Goal: Navigation & Orientation: Find specific page/section

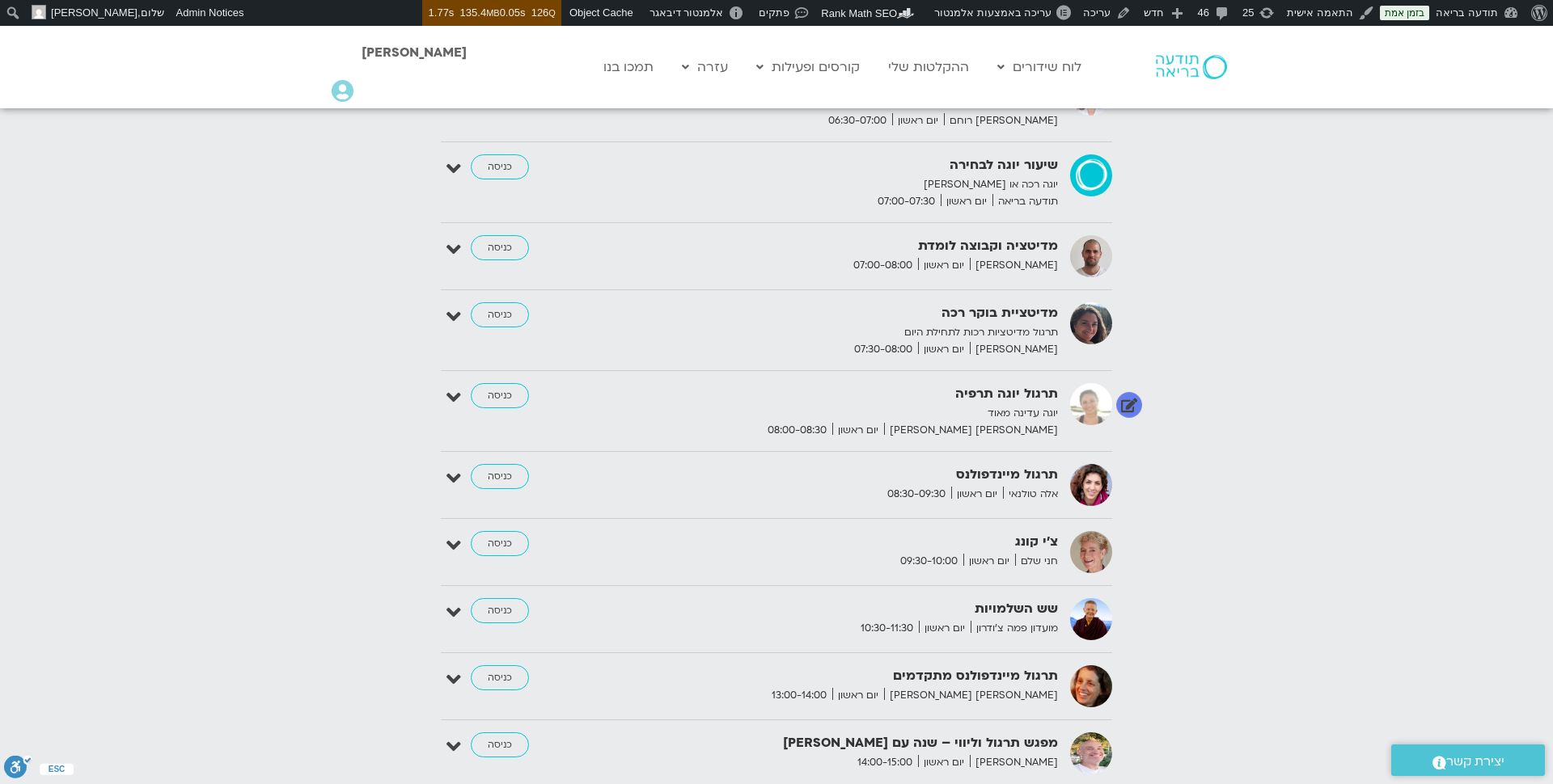
scroll to position [1914, 0]
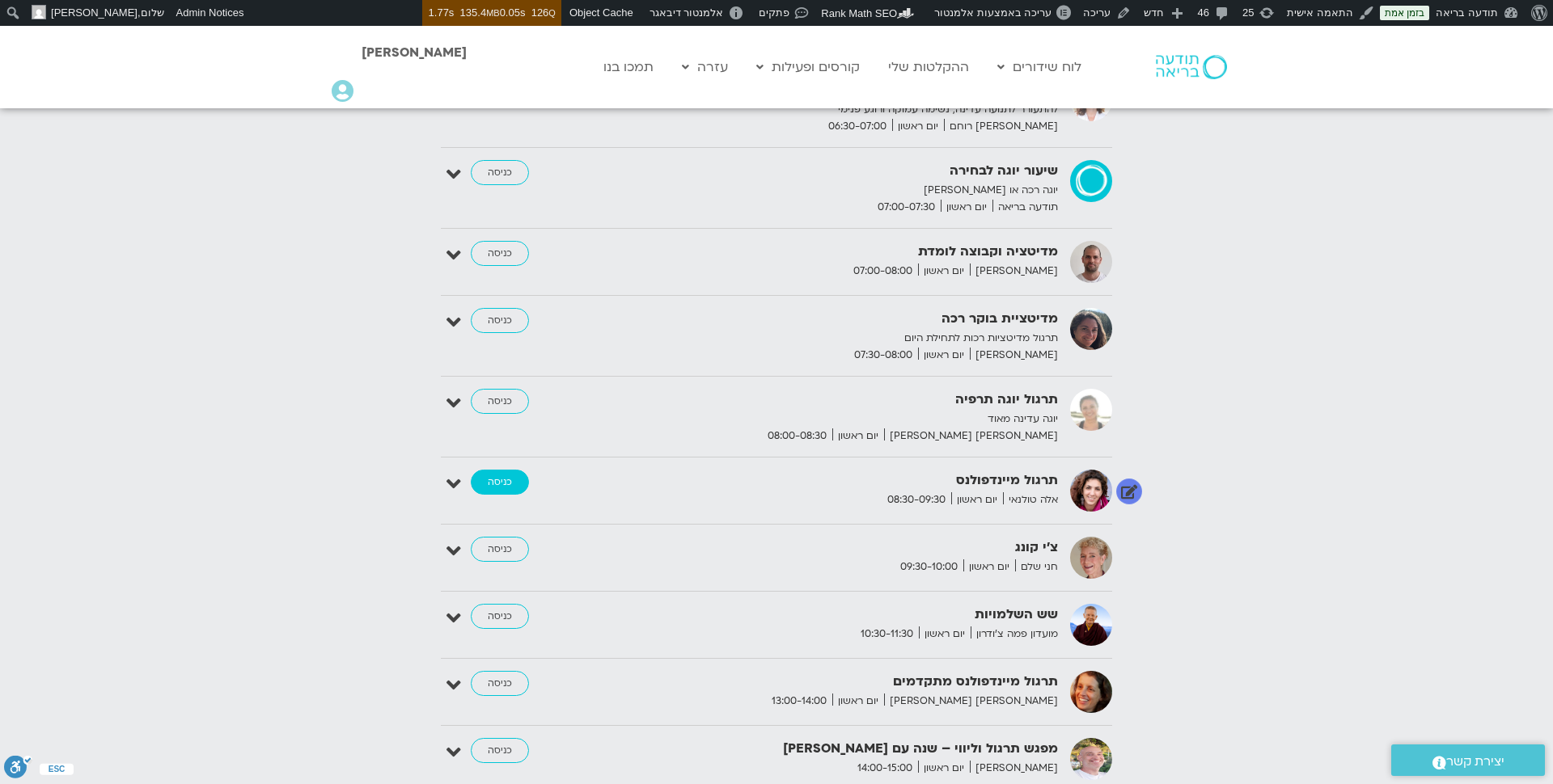
click at [498, 471] on link "כניסה" at bounding box center [500, 482] width 58 height 26
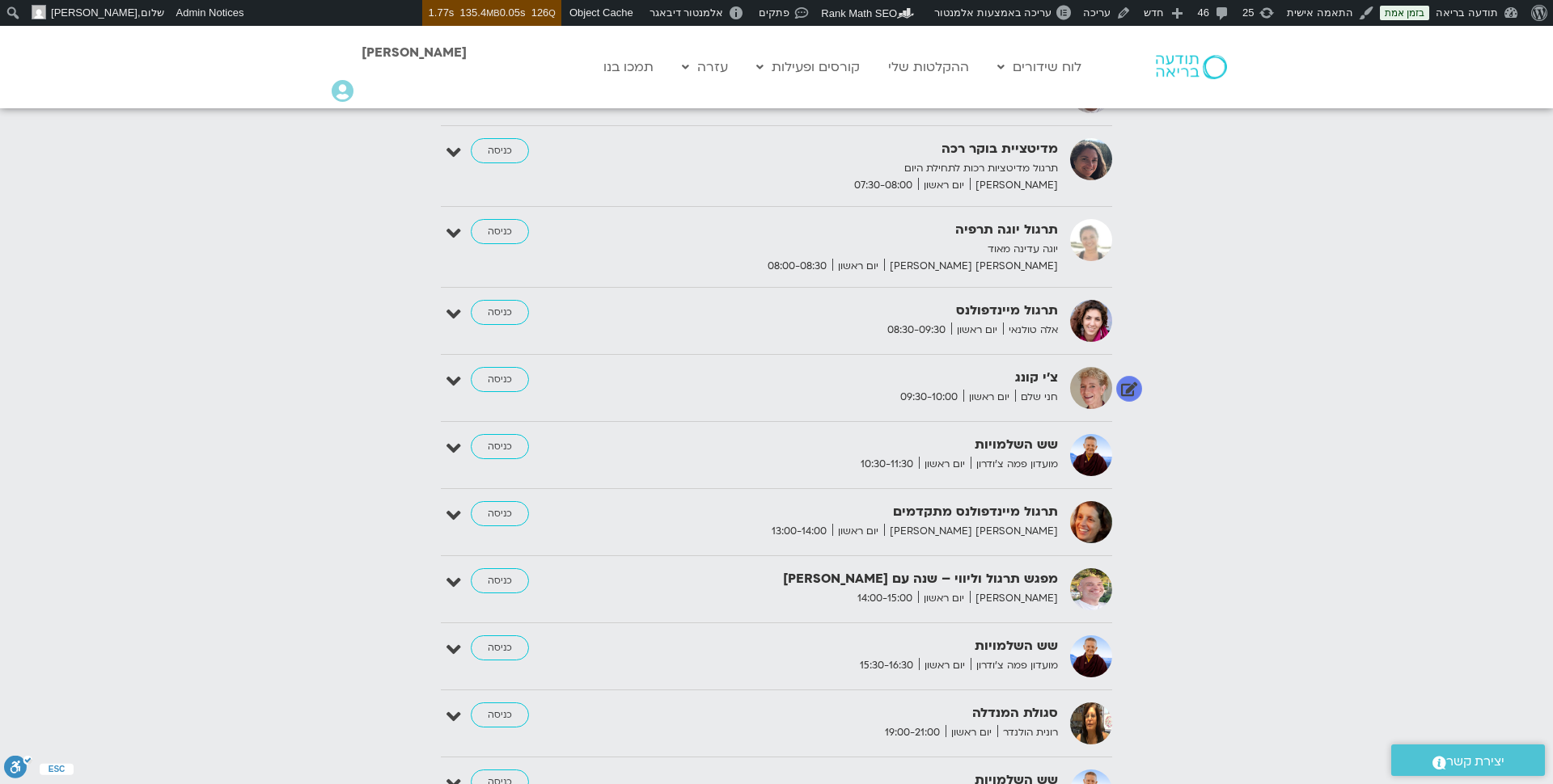
scroll to position [2100, 0]
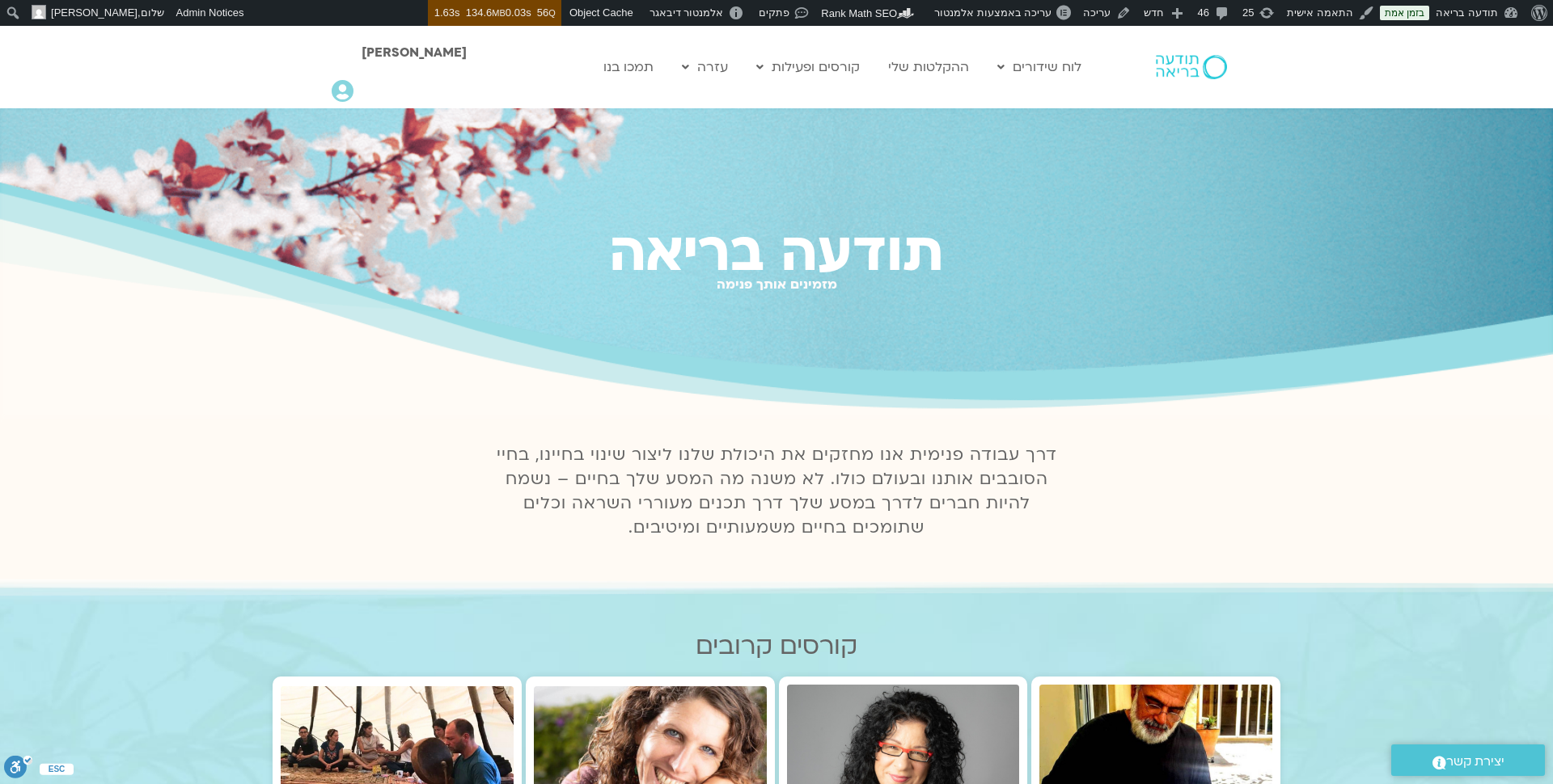
click at [342, 93] on icon at bounding box center [342, 91] width 22 height 23
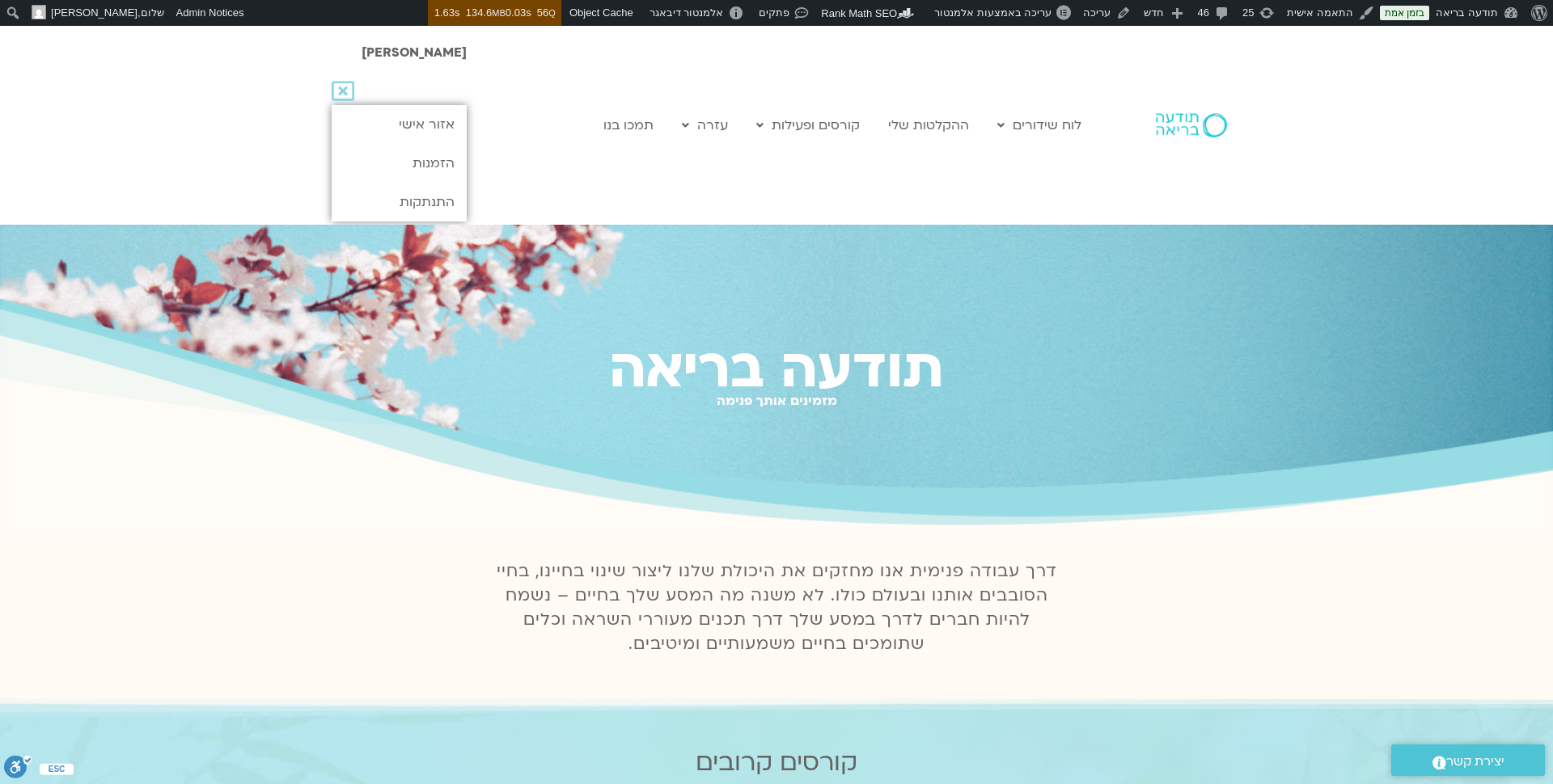
click at [346, 89] on icon at bounding box center [343, 91] width 23 height 23
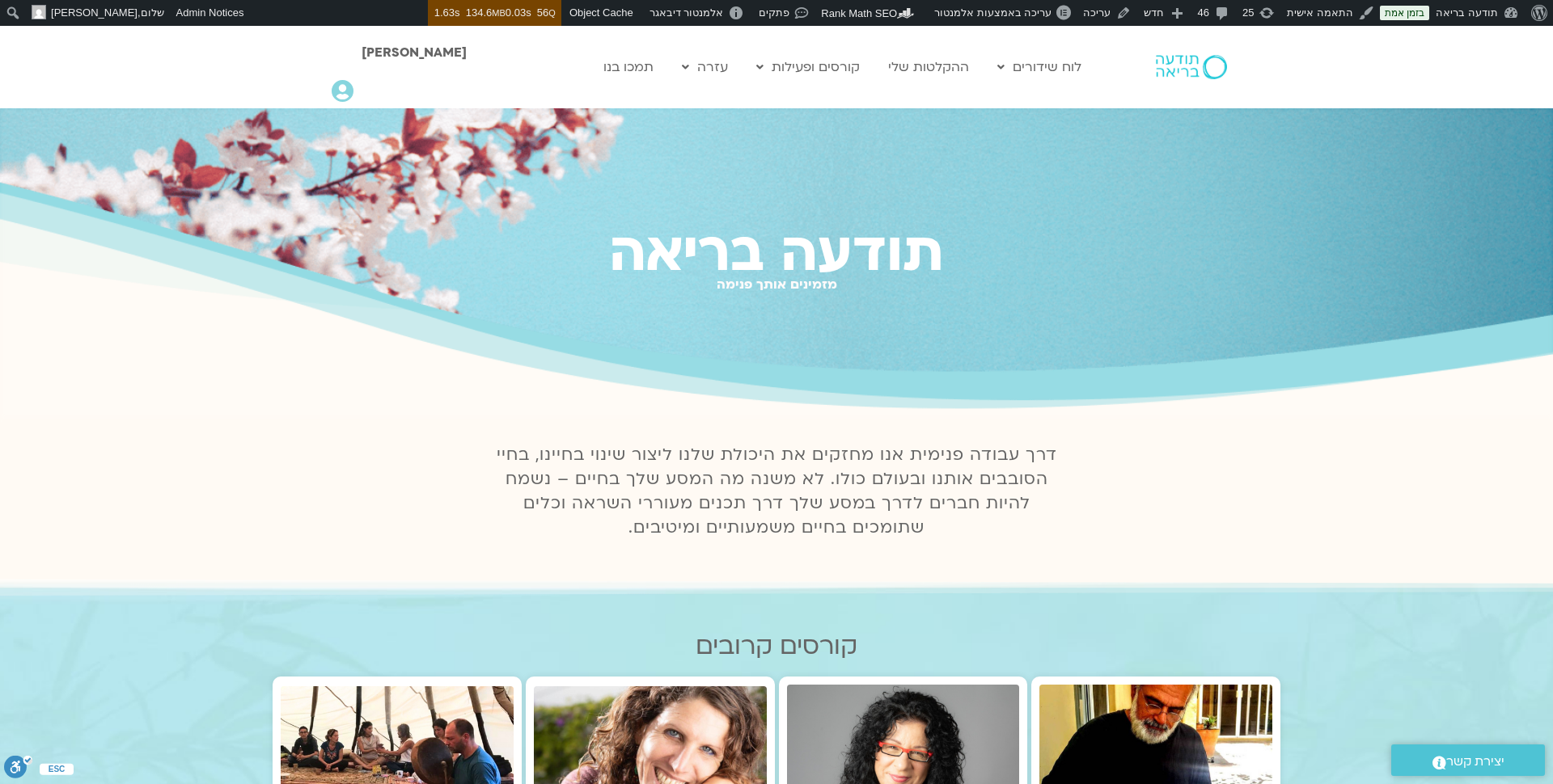
click at [344, 93] on icon at bounding box center [342, 91] width 22 height 23
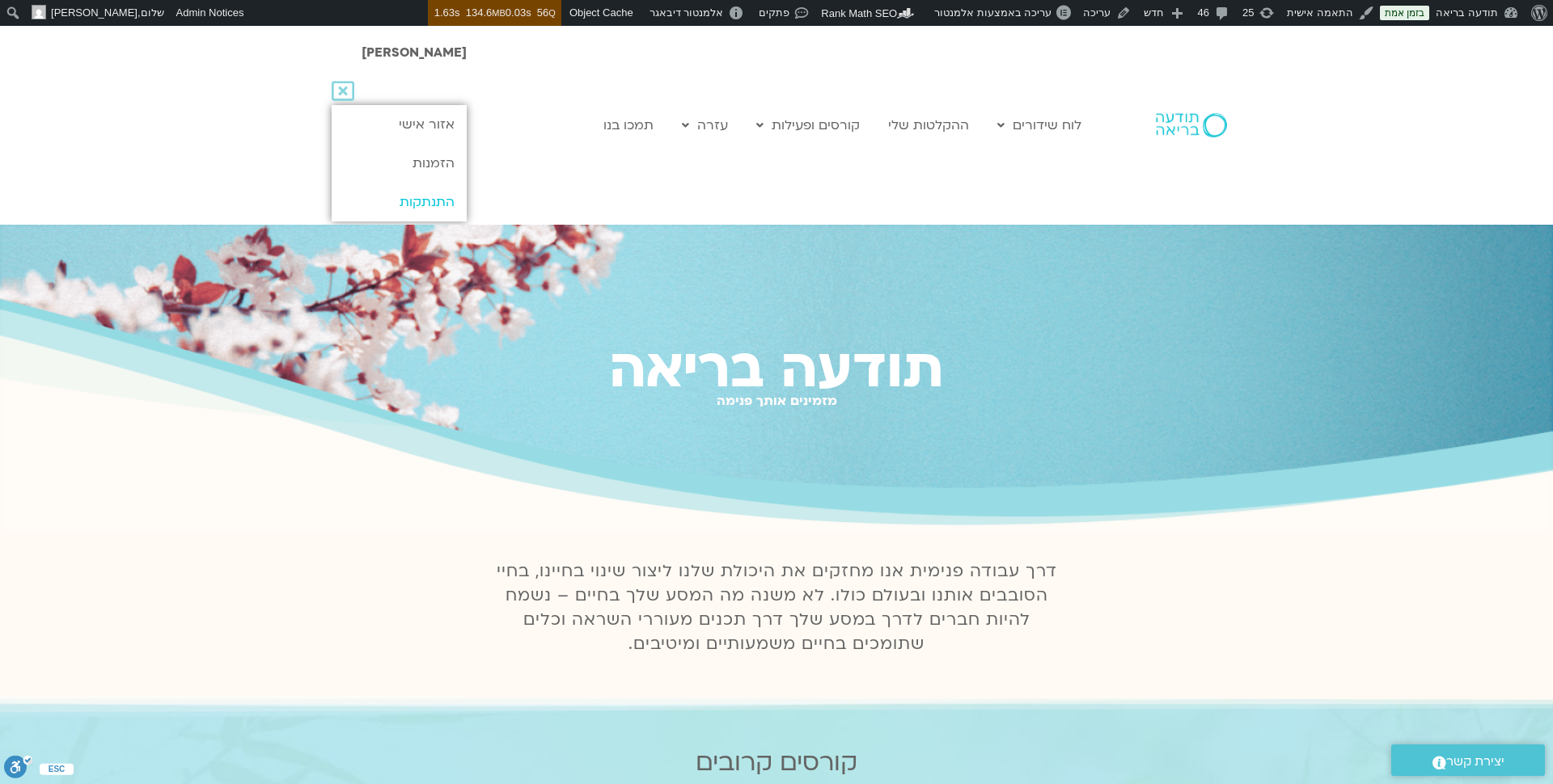
click at [407, 202] on link "התנתקות" at bounding box center [399, 202] width 135 height 39
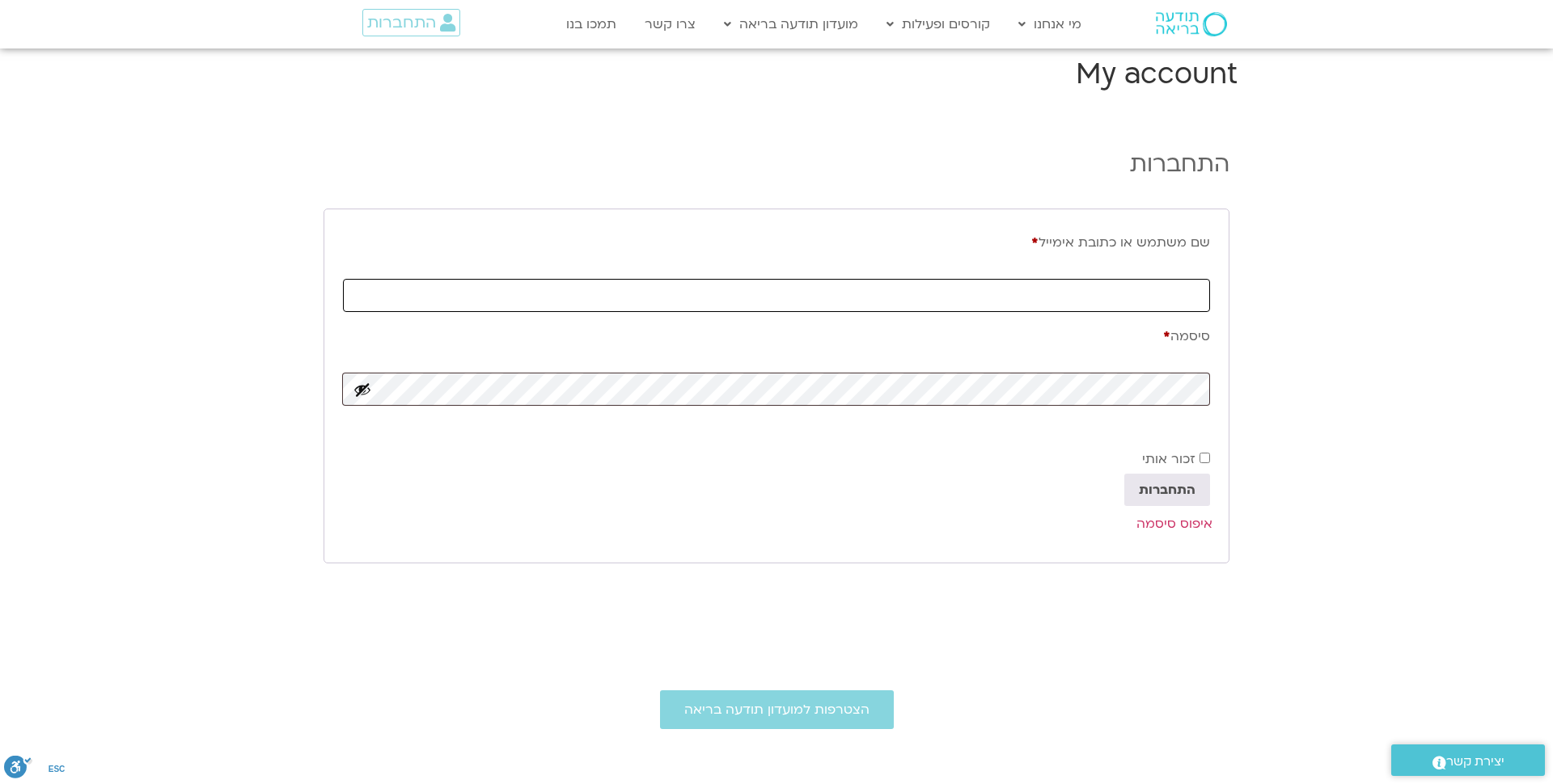
click at [1146, 299] on input "שם משתמש או כתובת אימייל * חובה" at bounding box center [776, 295] width 867 height 33
click at [406, 23] on span "התחברות" at bounding box center [402, 23] width 69 height 18
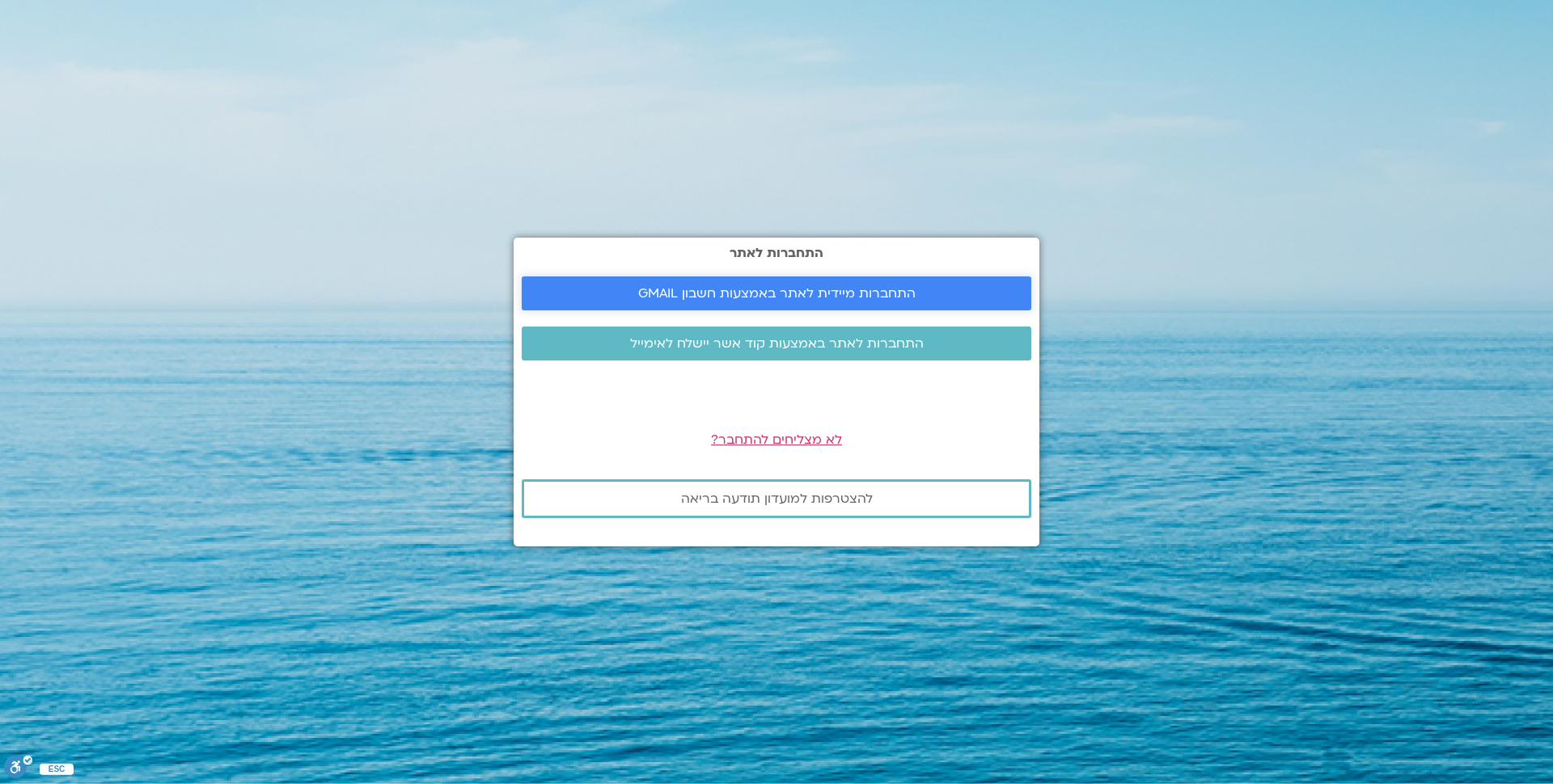
click at [684, 303] on link "התחברות מיידית לאתר באמצעות חשבון GMAIL" at bounding box center [776, 293] width 509 height 34
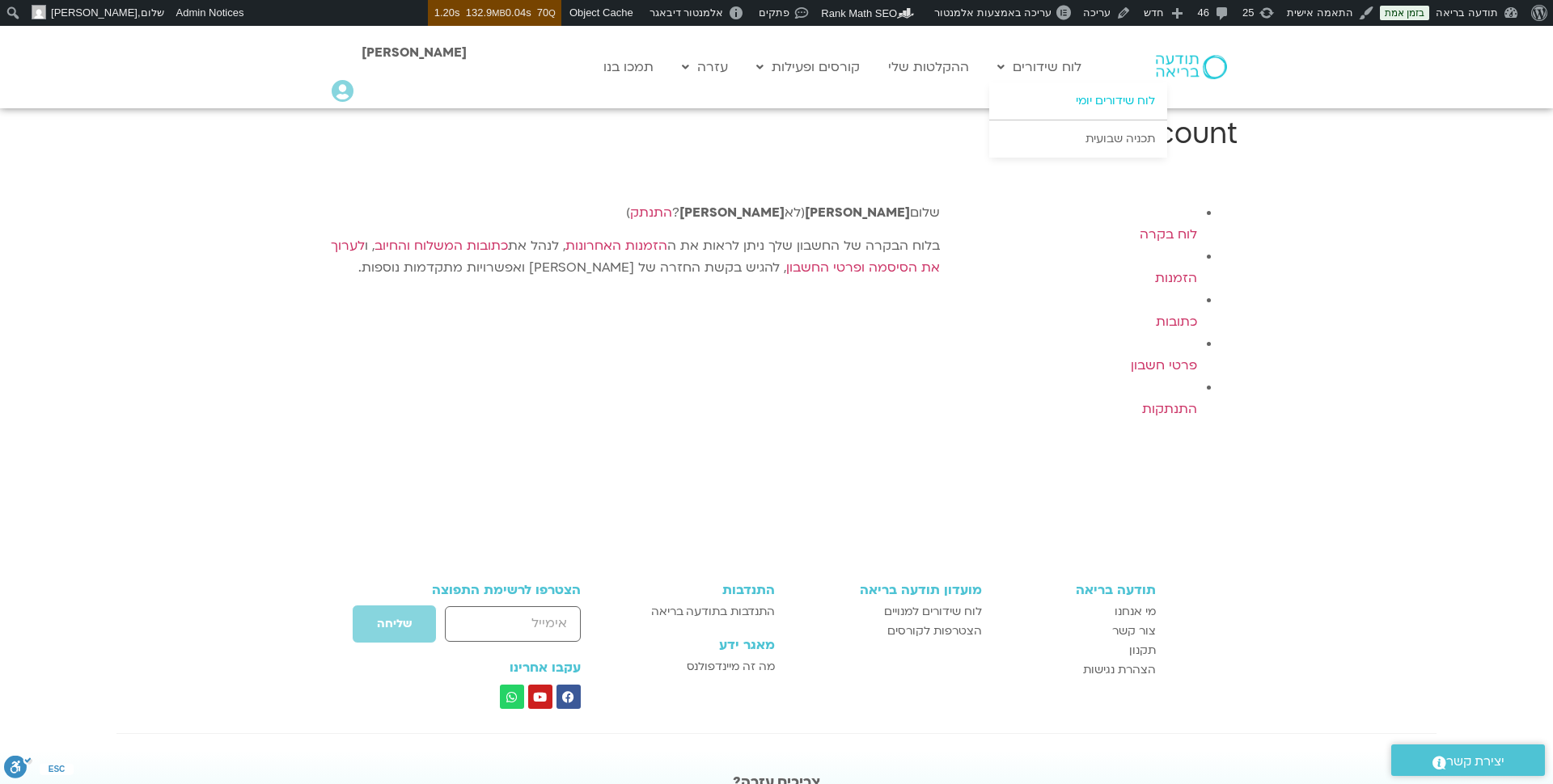
click at [1115, 95] on link "לוח שידורים יומי" at bounding box center [1078, 100] width 178 height 37
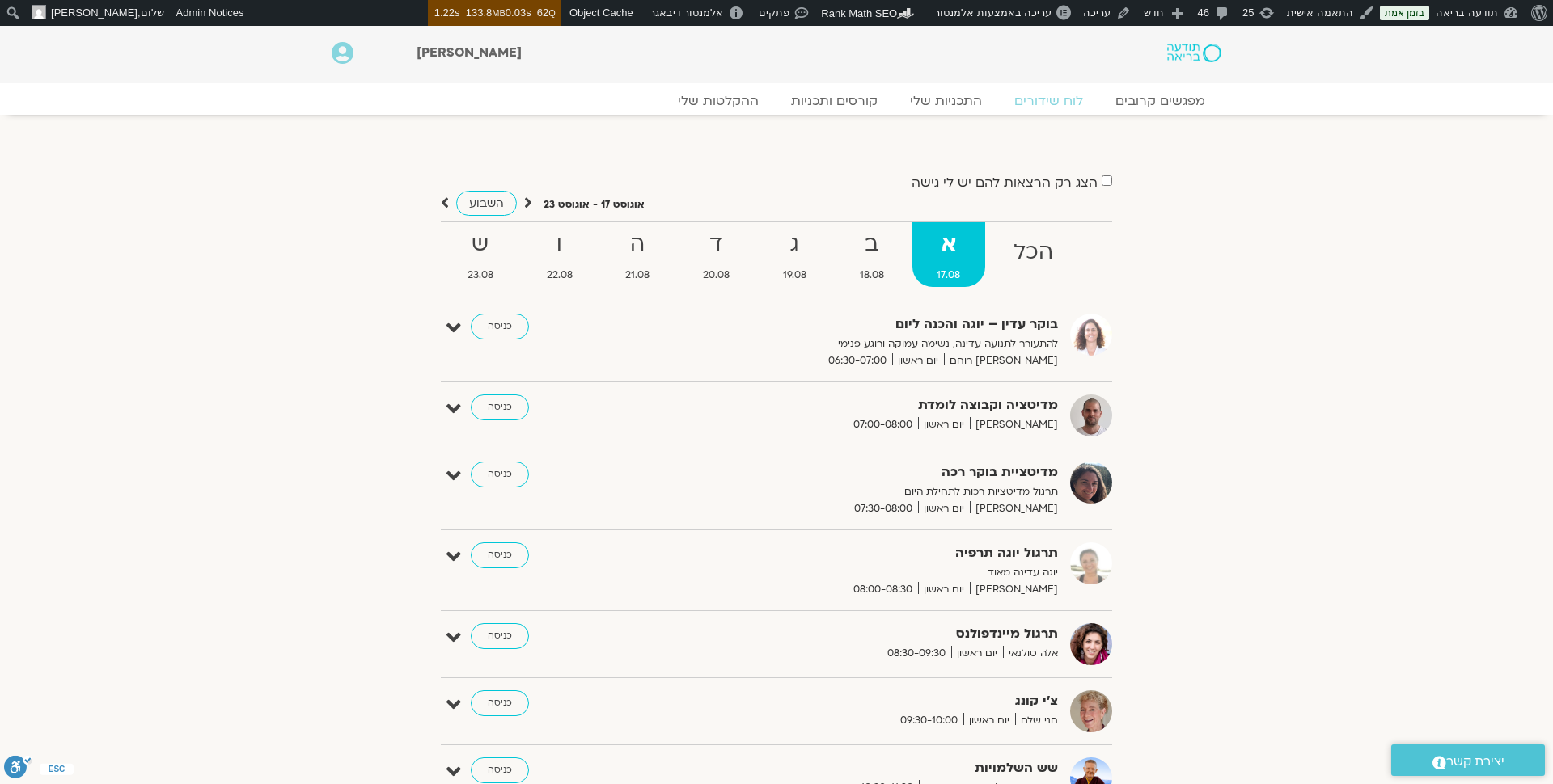
click at [1187, 49] on img at bounding box center [1194, 53] width 54 height 19
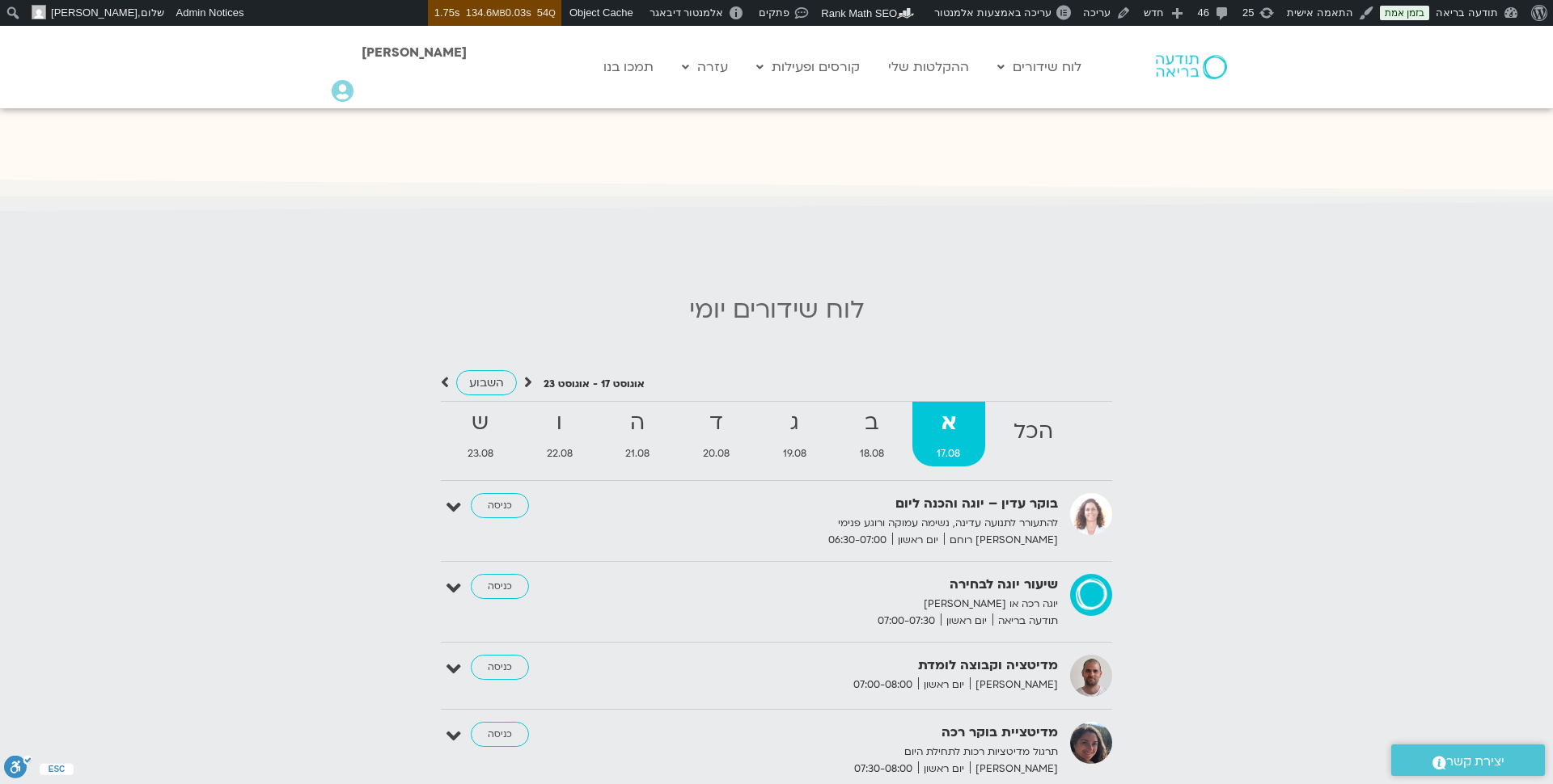
scroll to position [1505, 0]
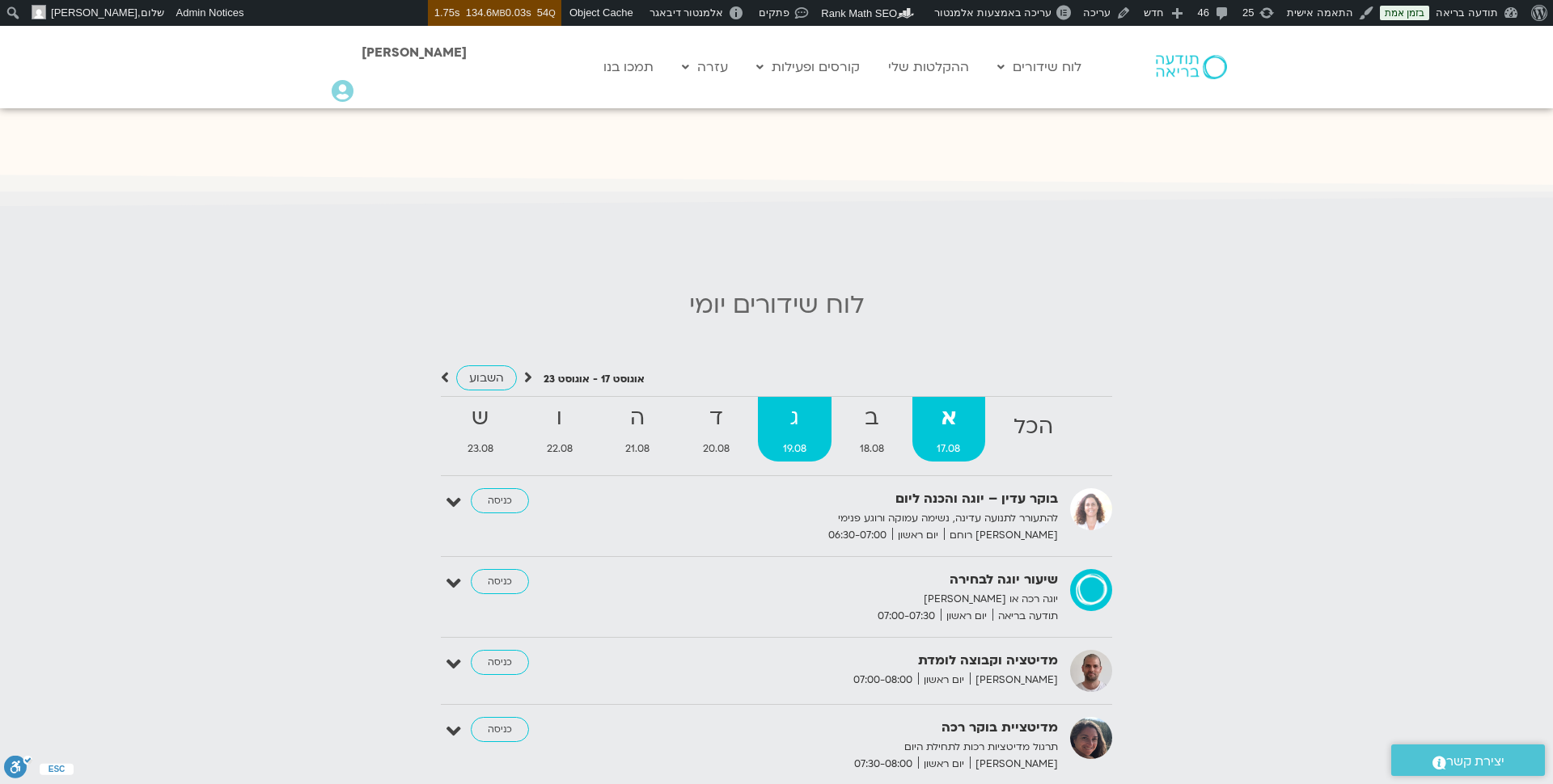
click at [788, 420] on strong "ג" at bounding box center [794, 418] width 73 height 36
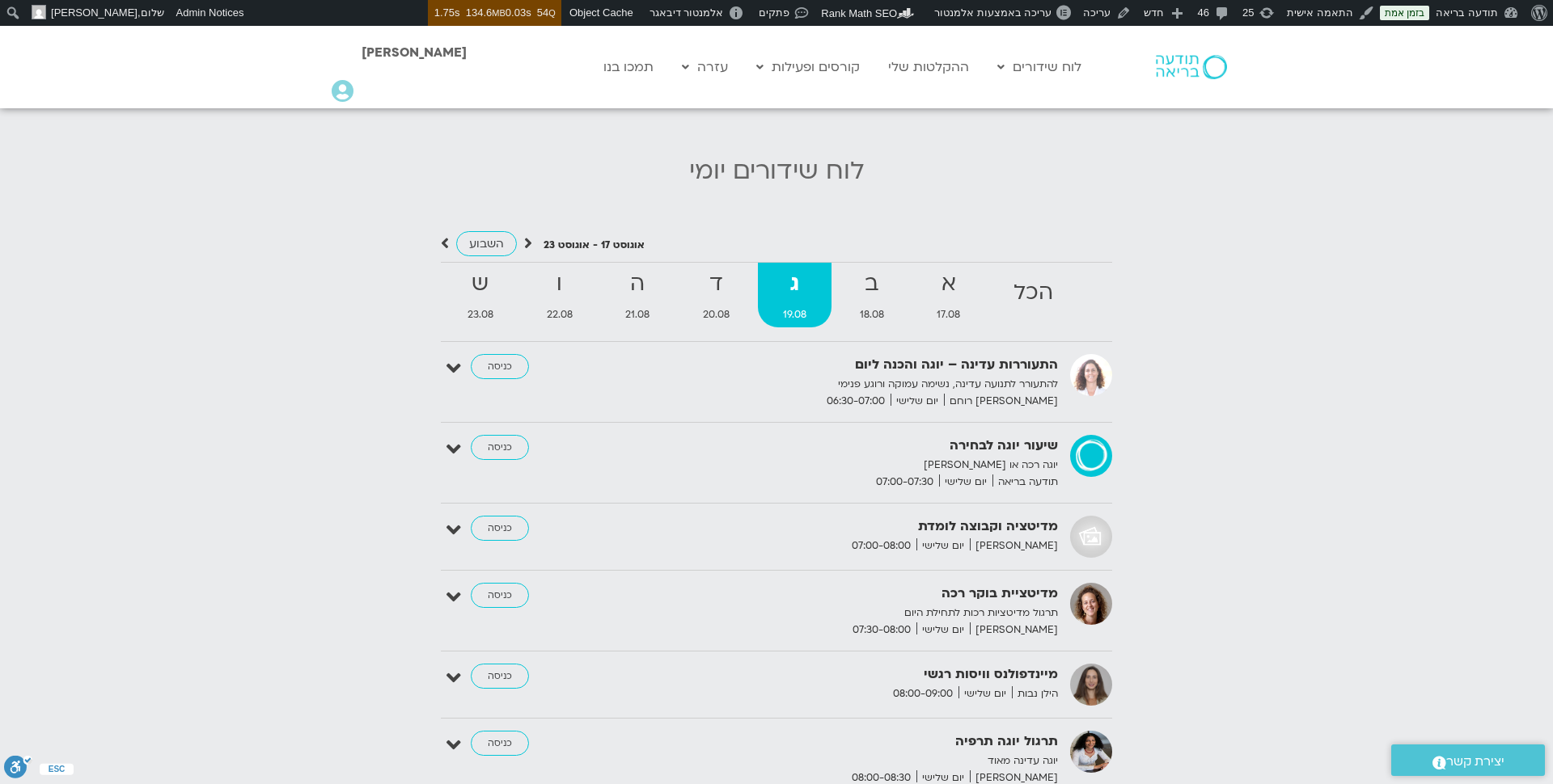
scroll to position [1641, 0]
click at [953, 281] on strong "א" at bounding box center [948, 282] width 73 height 36
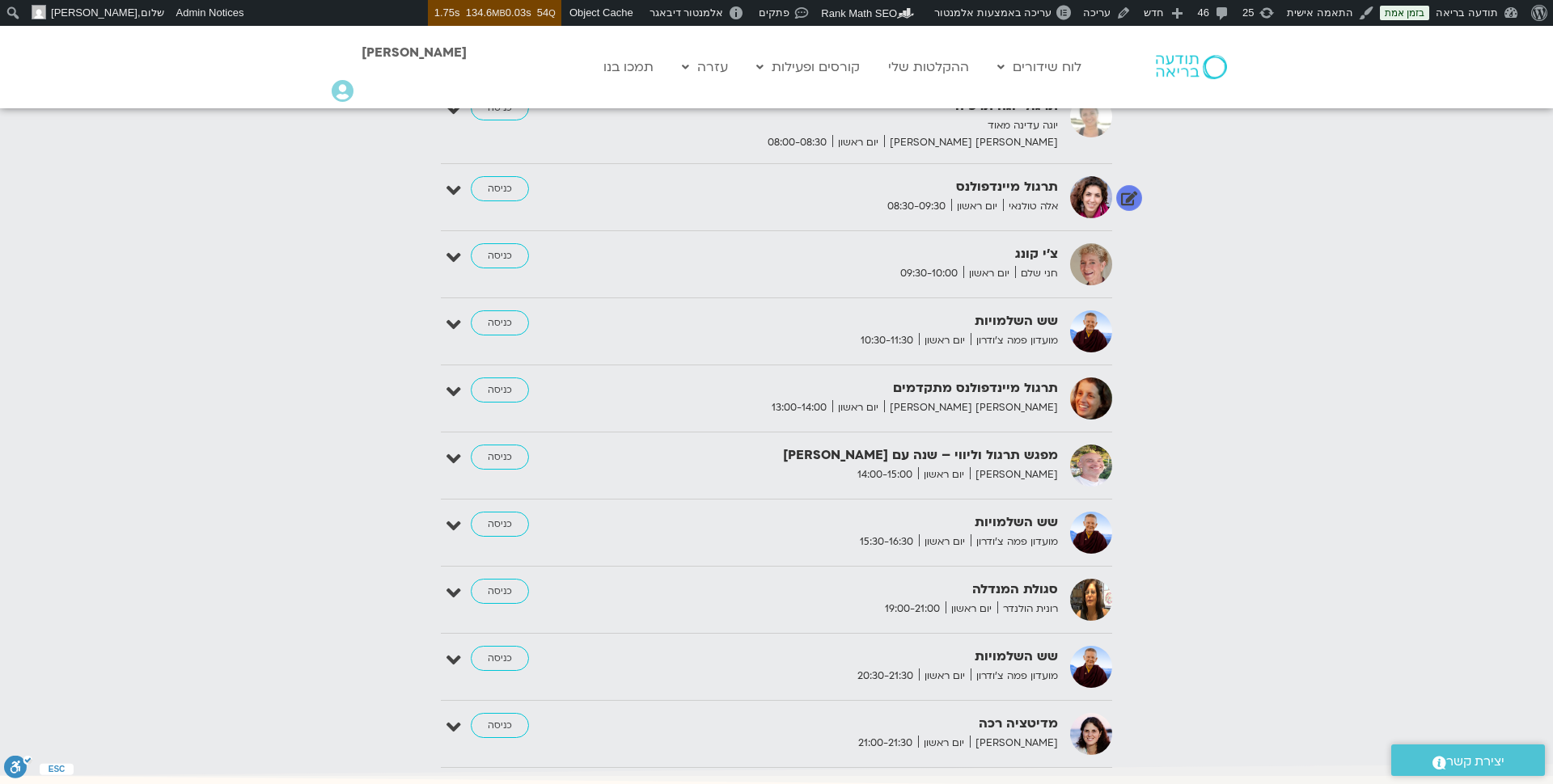
scroll to position [2215, 0]
